Goal: Use online tool/utility

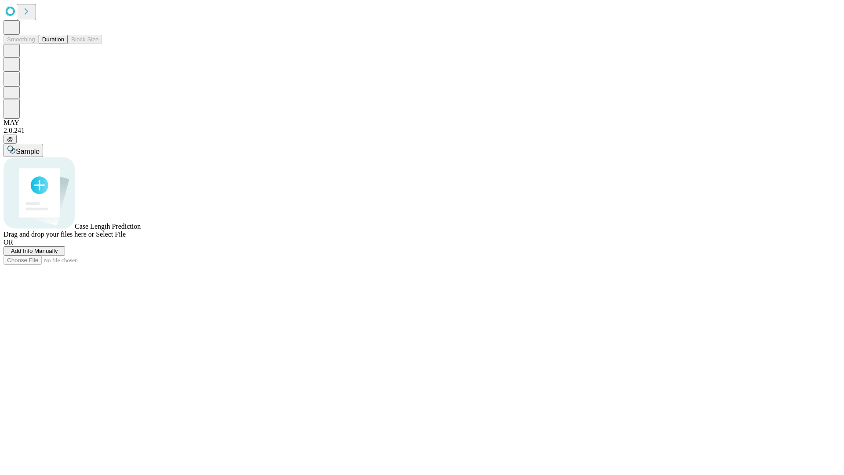
click at [64, 44] on button "Duration" at bounding box center [53, 39] width 29 height 9
click at [126, 238] on span "Select File" at bounding box center [111, 233] width 30 height 7
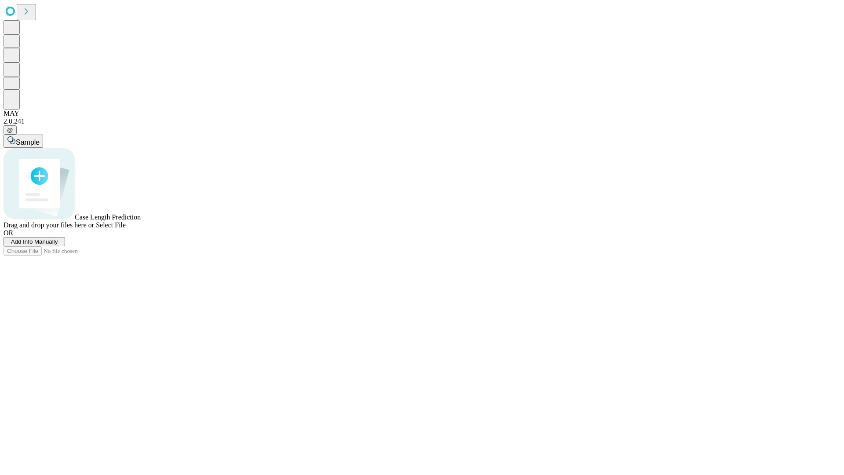
click at [126, 229] on span "Select File" at bounding box center [111, 224] width 30 height 7
